Goal: Task Accomplishment & Management: Use online tool/utility

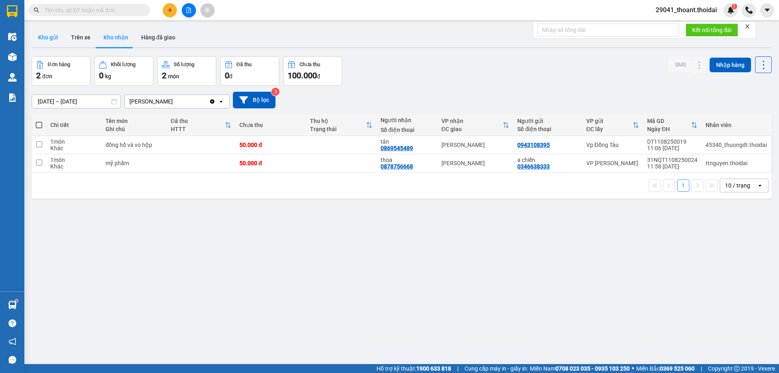
click at [54, 38] on button "Kho gửi" at bounding box center [48, 37] width 33 height 19
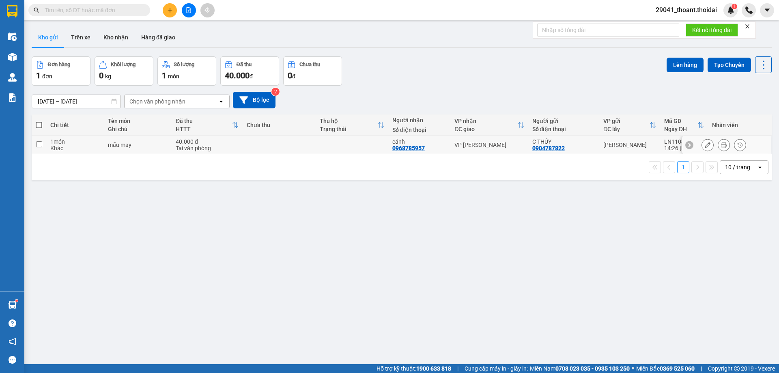
click at [148, 146] on div "mẫu may" at bounding box center [138, 145] width 60 height 6
checkbox input "true"
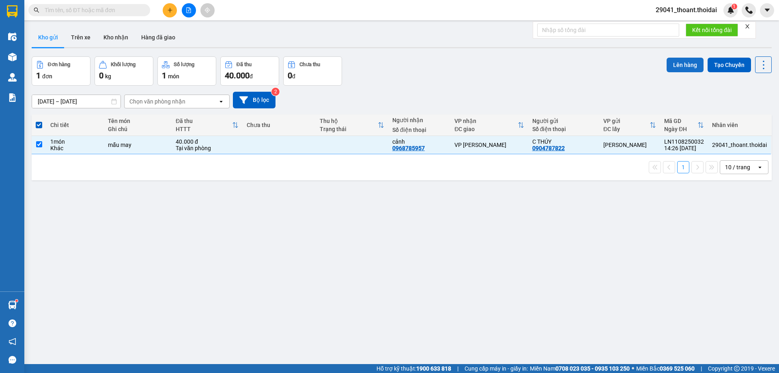
click at [675, 66] on button "Lên hàng" at bounding box center [684, 65] width 37 height 15
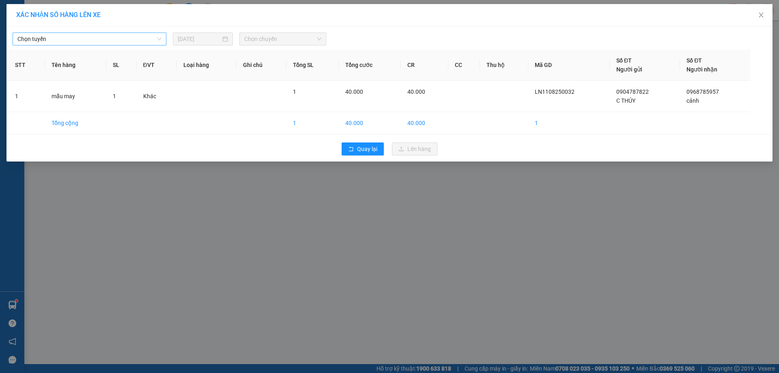
click at [58, 34] on span "Chọn tuyến" at bounding box center [89, 39] width 144 height 12
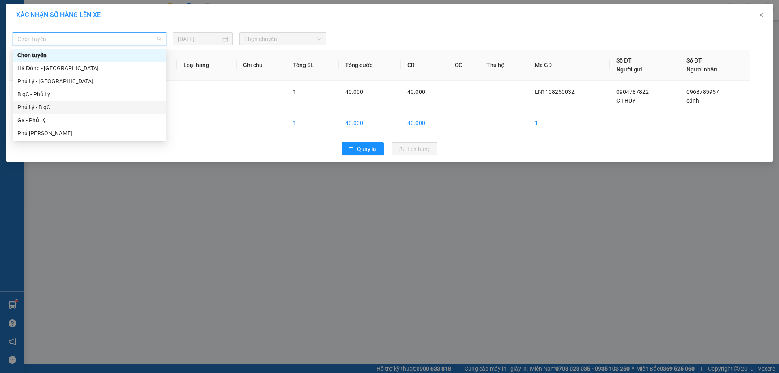
click at [63, 104] on div "Phủ Lý - BigC" at bounding box center [89, 107] width 144 height 9
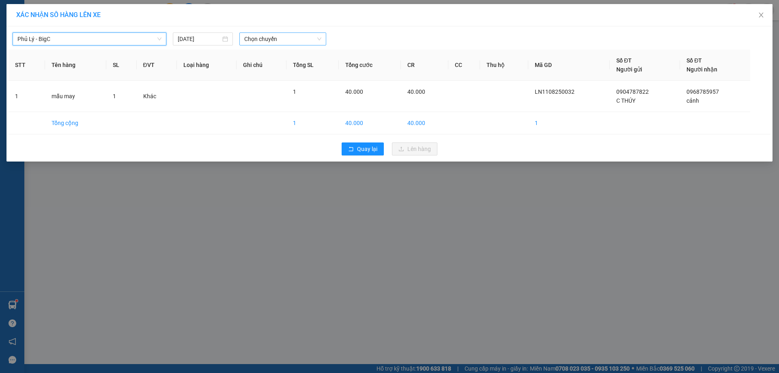
click at [267, 45] on span "Chọn chuyến" at bounding box center [282, 39] width 77 height 12
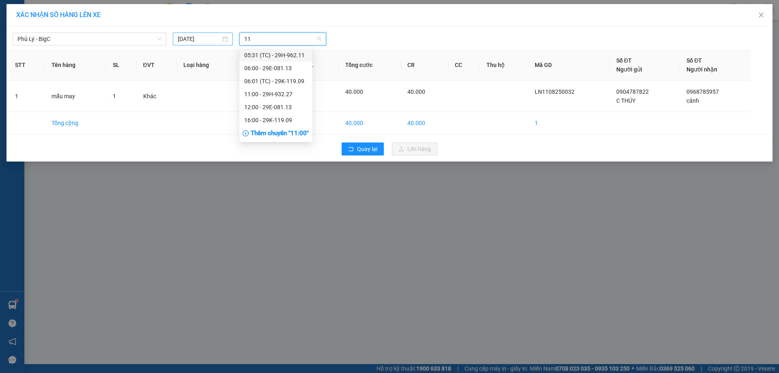
drag, startPoint x: 266, startPoint y: 40, endPoint x: 194, endPoint y: 38, distance: 72.6
type input "11"
click at [216, 38] on div "Phủ Lý - BigC [DATE] 11" at bounding box center [169, 38] width 320 height 13
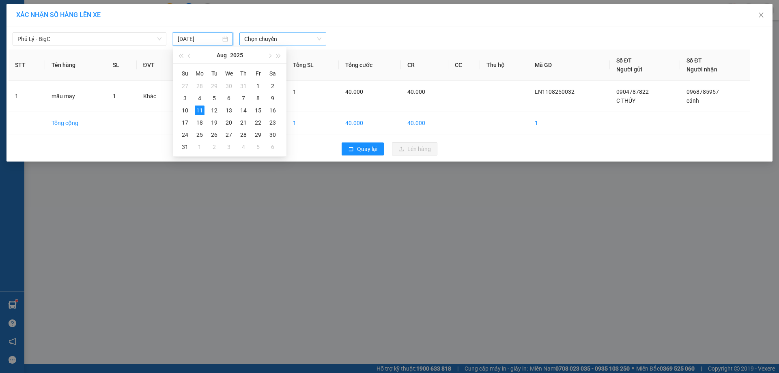
click at [297, 39] on span "Chọn chuyến" at bounding box center [282, 39] width 77 height 12
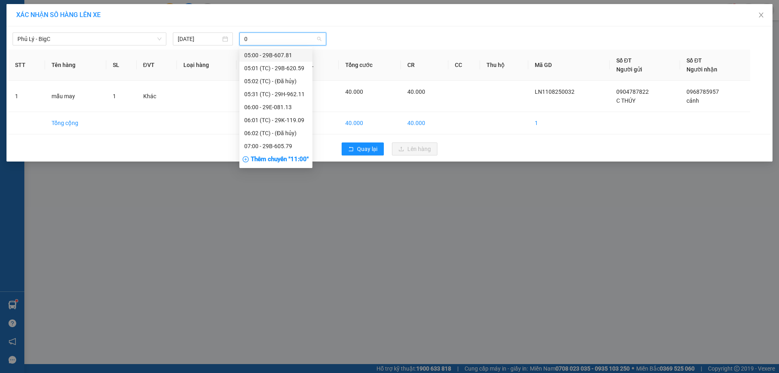
type input "09"
click at [281, 94] on div "16:00 - 29K-119.09" at bounding box center [275, 94] width 63 height 9
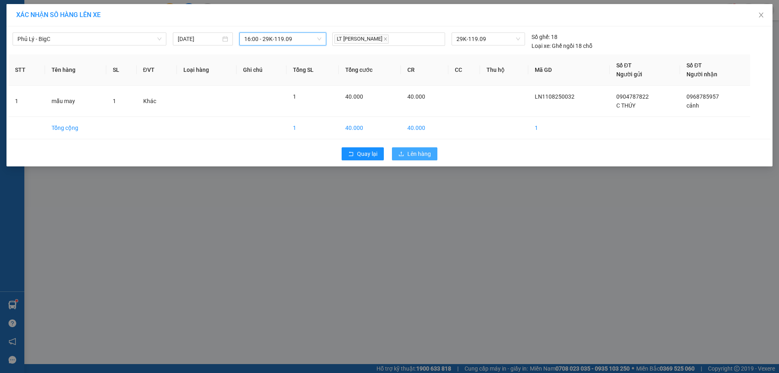
click at [405, 159] on button "Lên hàng" at bounding box center [414, 153] width 45 height 13
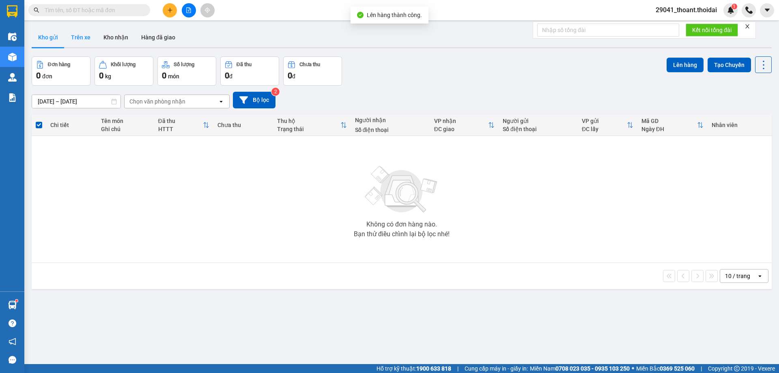
click at [78, 44] on button "Trên xe" at bounding box center [80, 37] width 32 height 19
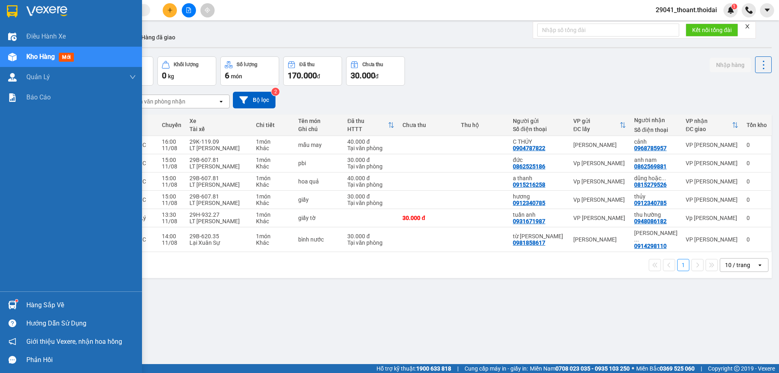
click at [38, 26] on div at bounding box center [71, 13] width 142 height 26
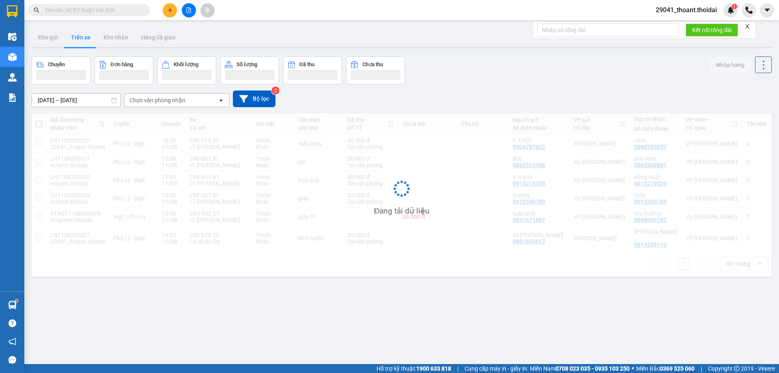
click at [103, 15] on span at bounding box center [89, 10] width 122 height 12
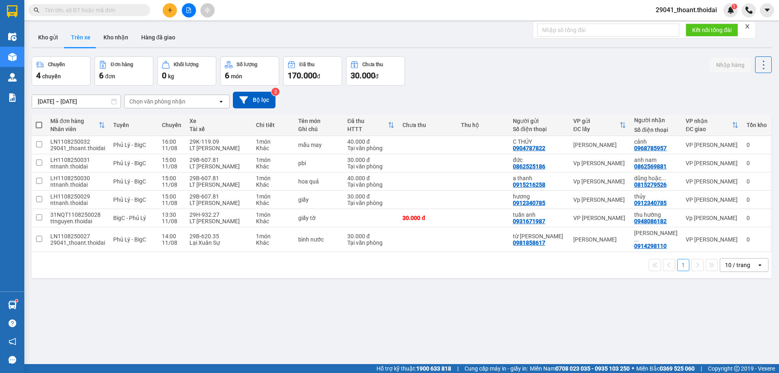
click at [96, 8] on input "text" at bounding box center [93, 10] width 96 height 9
paste input "0948086182"
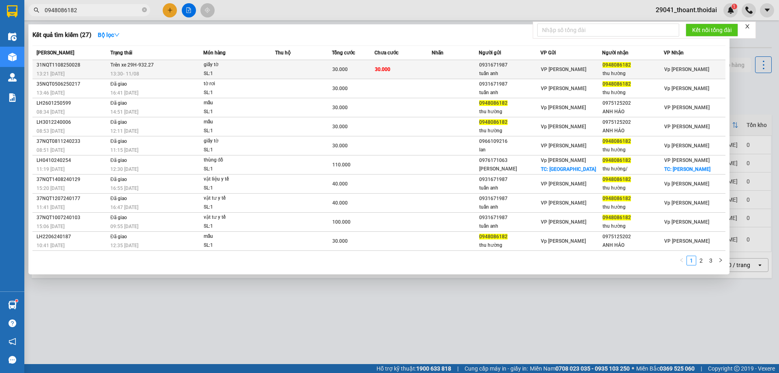
type input "0948086182"
click at [335, 66] on div "30.000" at bounding box center [353, 69] width 42 height 9
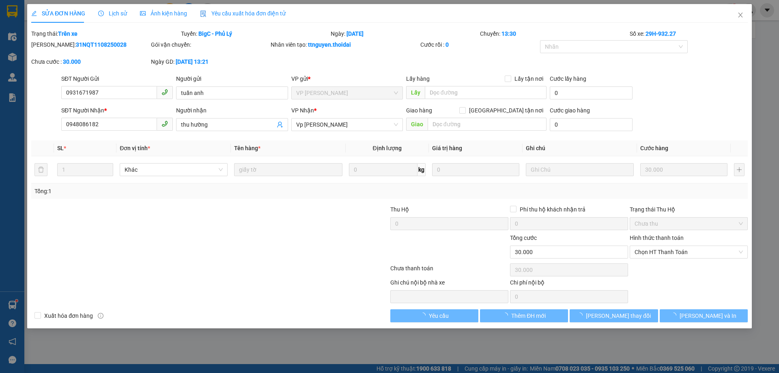
type input "0931671987"
type input "tuấn anh"
type input "0948086182"
type input "thu hường"
type input "30.000"
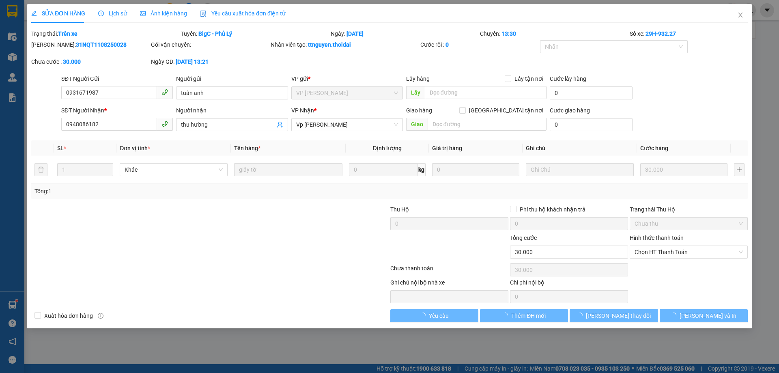
type input "30.000"
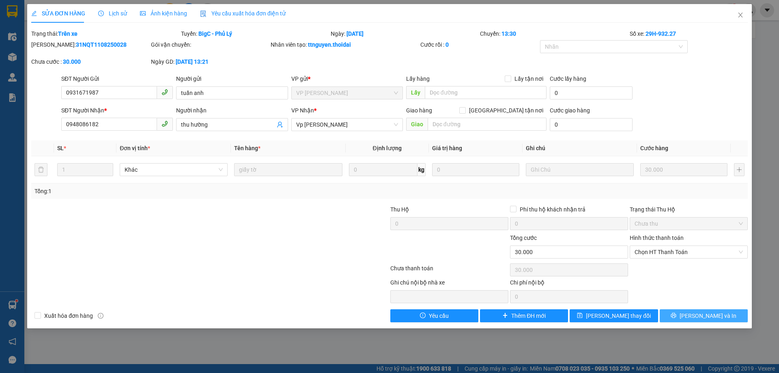
click at [676, 314] on icon "printer" at bounding box center [673, 315] width 5 height 5
